Goal: Task Accomplishment & Management: Manage account settings

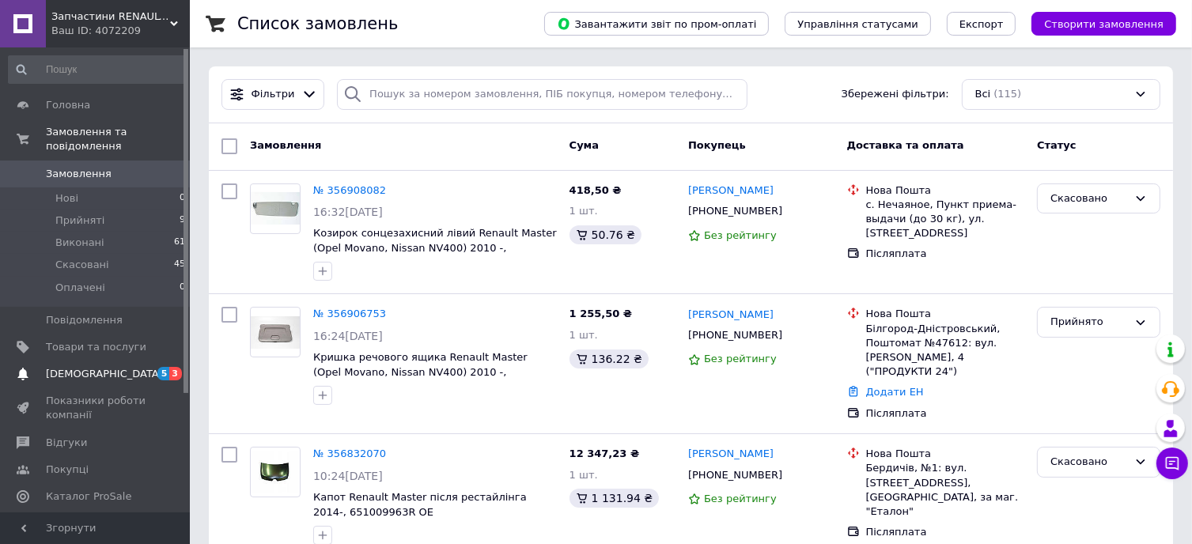
click at [176, 367] on span "3" at bounding box center [175, 373] width 13 height 13
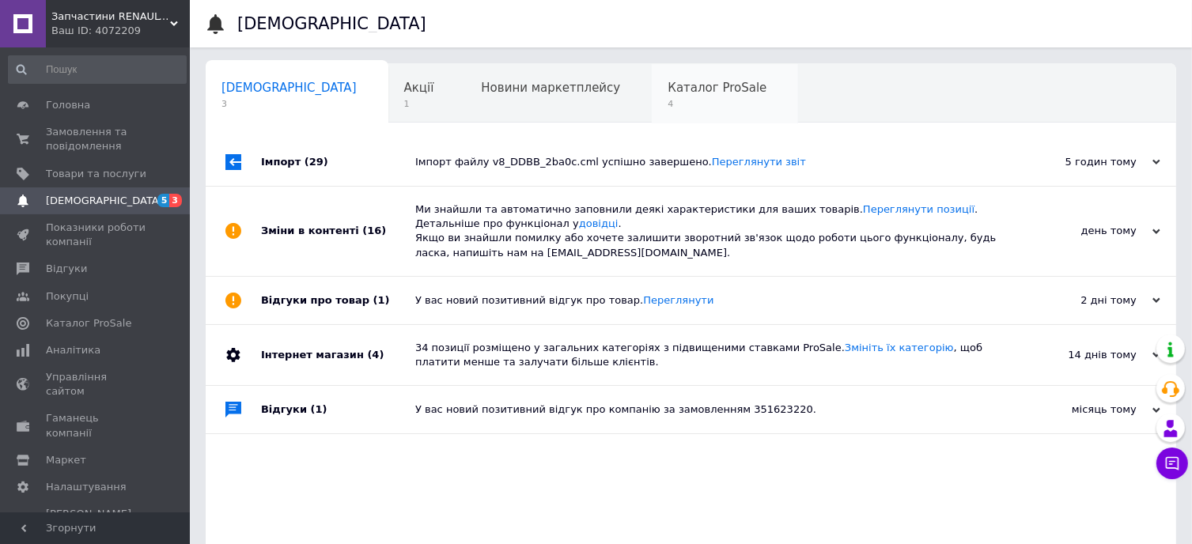
click at [652, 72] on div "Каталог ProSale 4" at bounding box center [725, 94] width 146 height 60
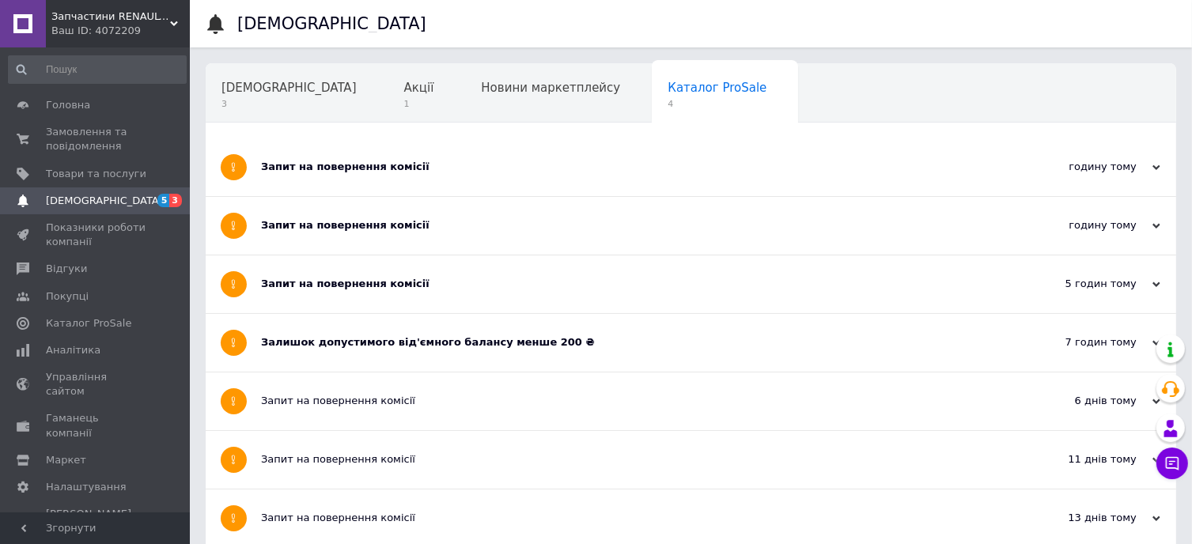
click at [313, 160] on div "Запит на повернення комісії" at bounding box center [631, 167] width 741 height 14
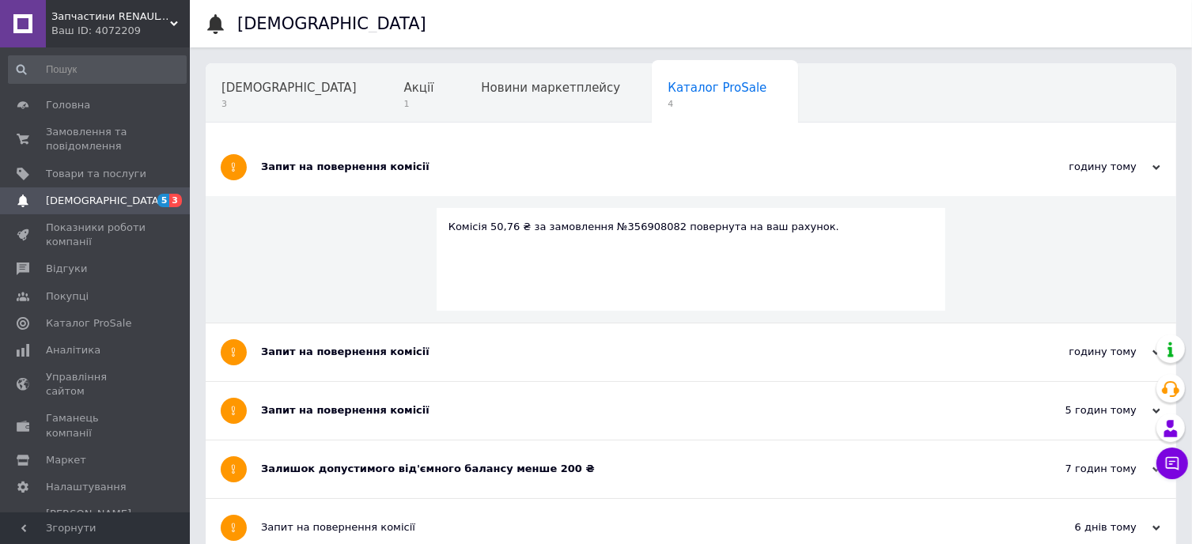
click at [172, 202] on span "3" at bounding box center [175, 200] width 13 height 13
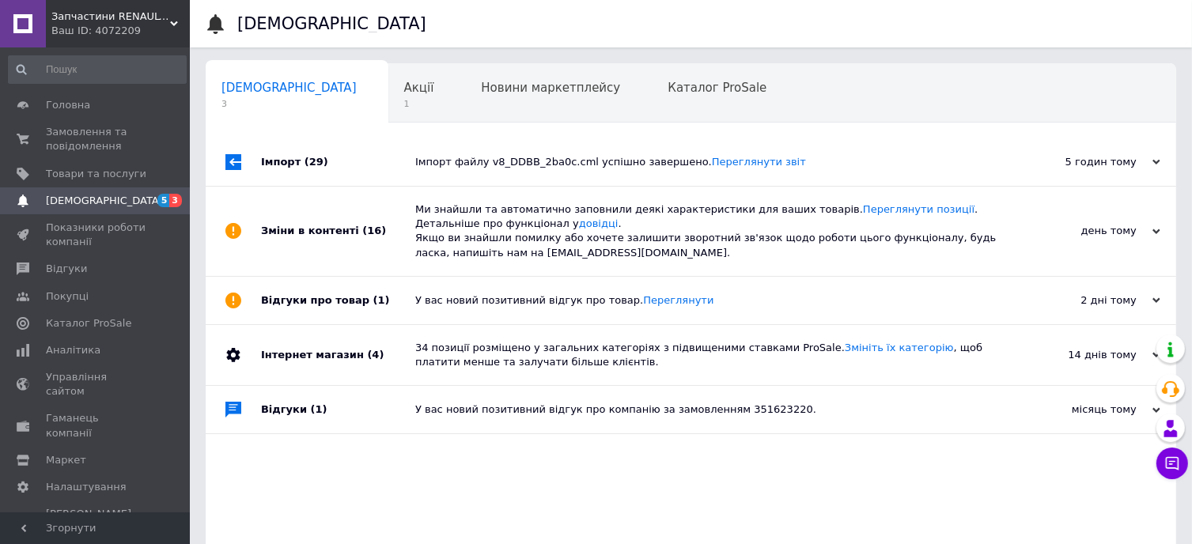
click at [311, 232] on div "Зміни в контенті (16)" at bounding box center [338, 231] width 154 height 89
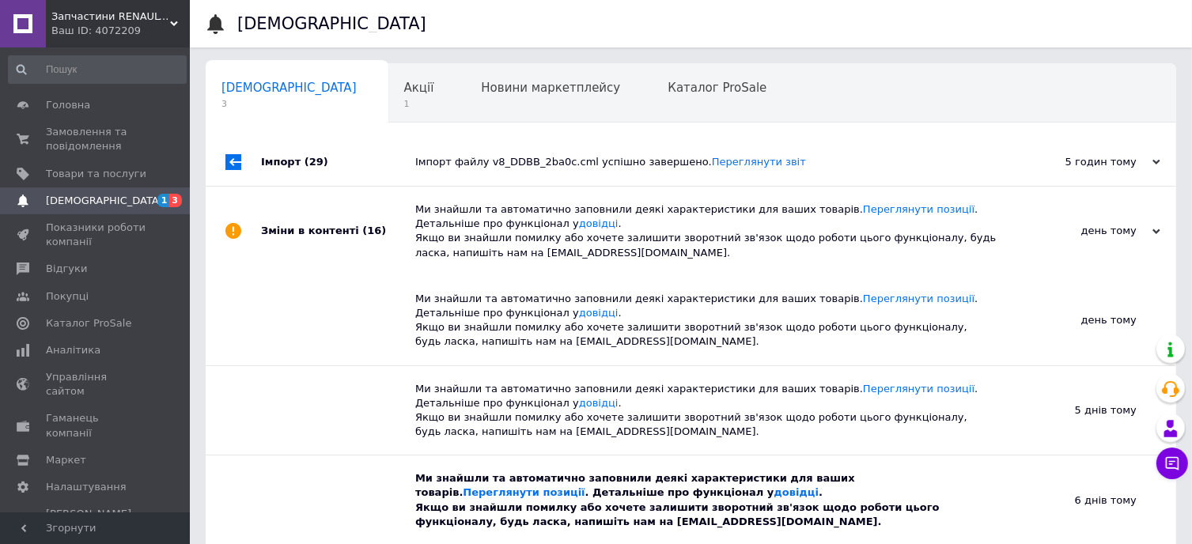
click at [93, 203] on span "[DEMOGRAPHIC_DATA]" at bounding box center [104, 201] width 117 height 14
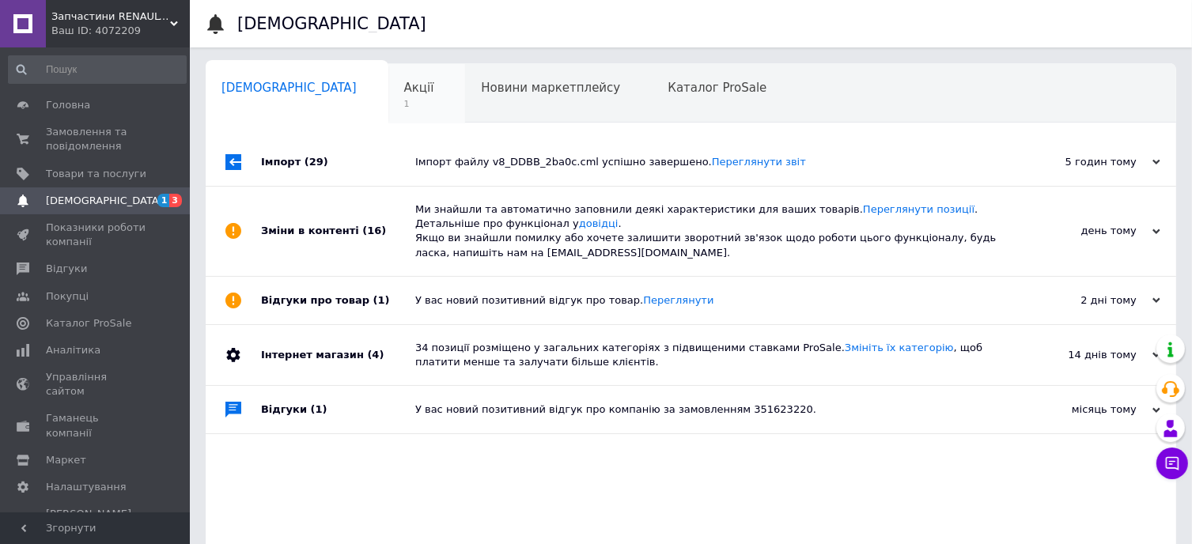
click at [388, 106] on div "Акції 1" at bounding box center [427, 94] width 78 height 60
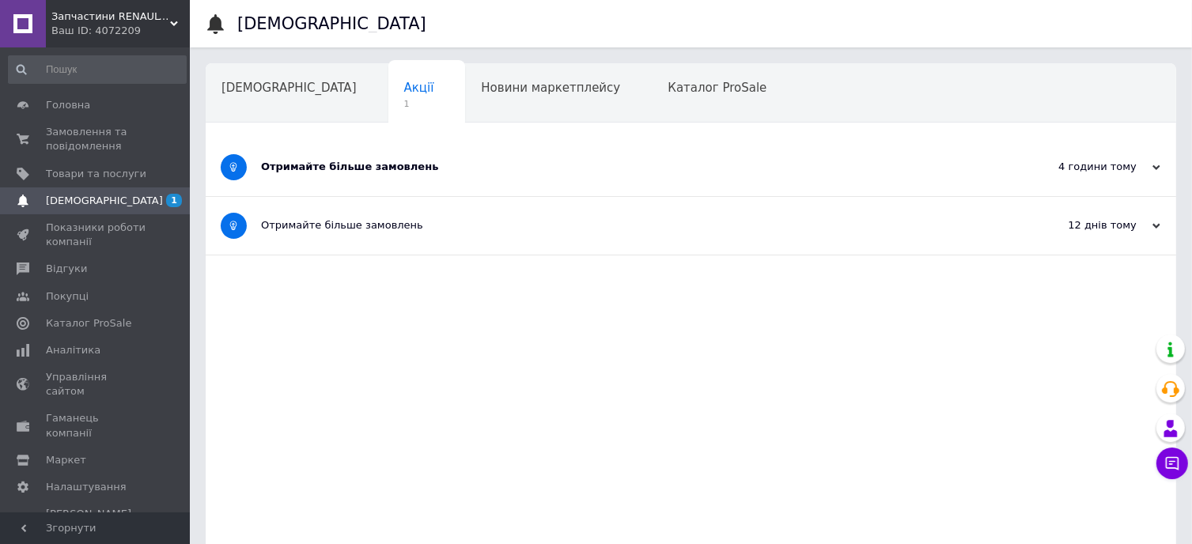
click at [333, 164] on div "Отримайте більше замовлень" at bounding box center [631, 167] width 741 height 14
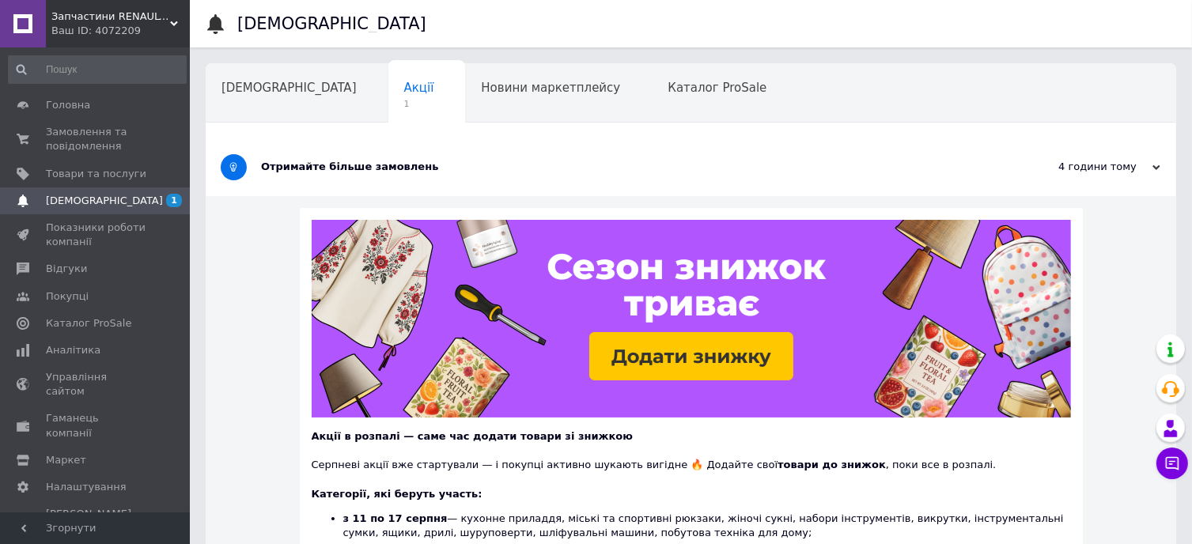
click at [106, 201] on span "[DEMOGRAPHIC_DATA]" at bounding box center [96, 201] width 100 height 14
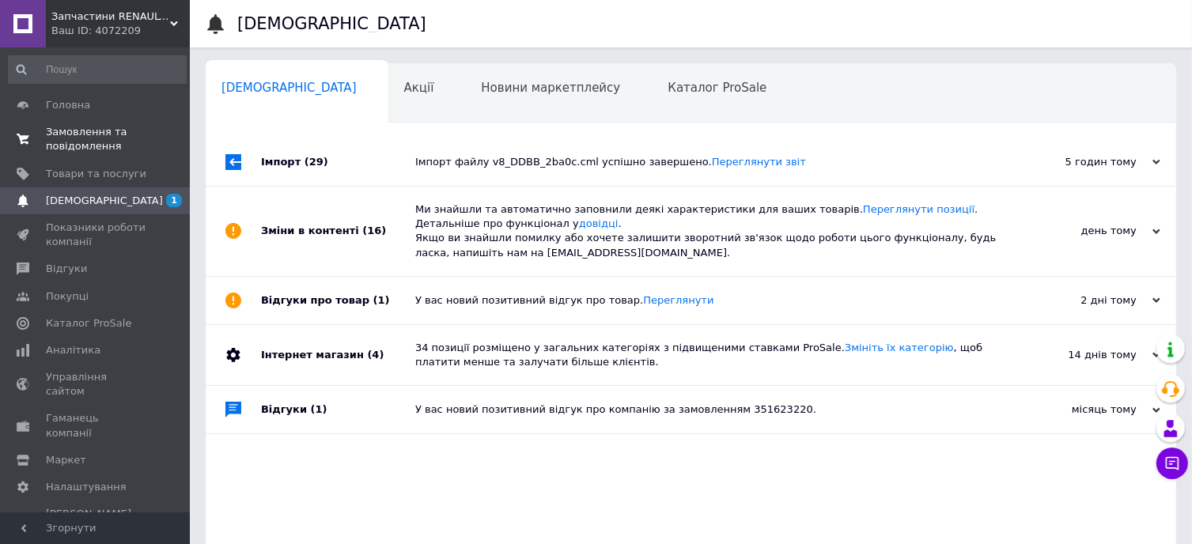
click at [84, 132] on span "Замовлення та повідомлення" at bounding box center [96, 139] width 100 height 28
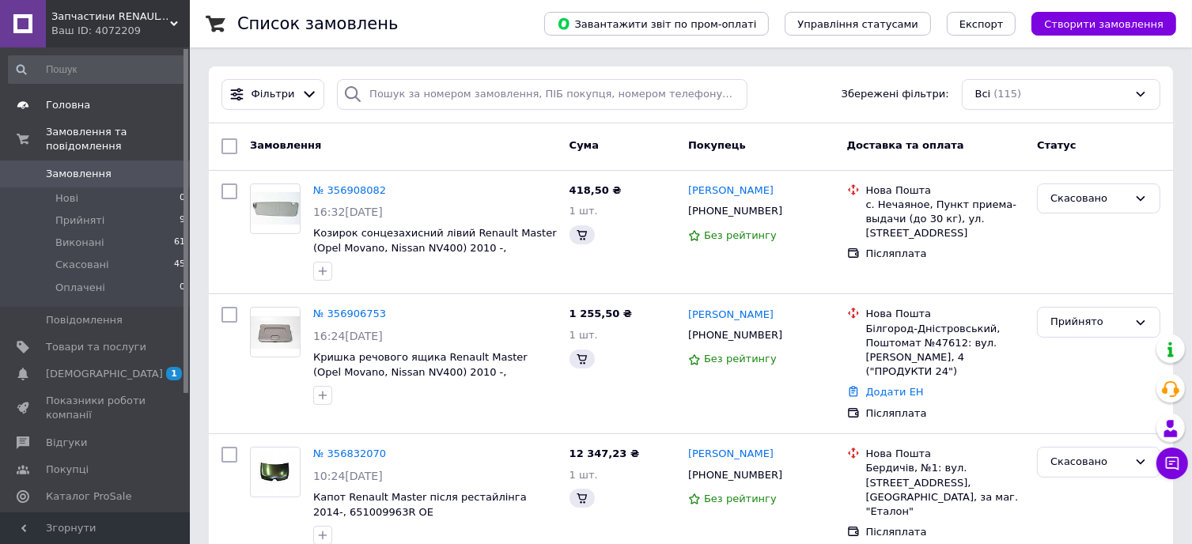
click at [73, 105] on span "Головна" at bounding box center [68, 105] width 44 height 14
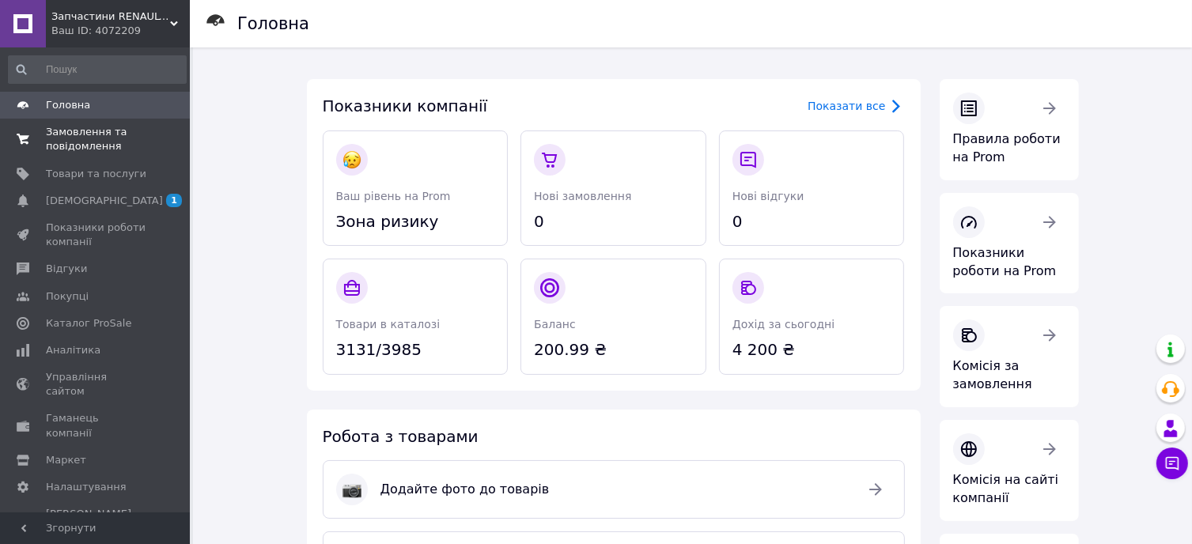
click at [62, 133] on span "Замовлення та повідомлення" at bounding box center [96, 139] width 100 height 28
